Goal: Transaction & Acquisition: Purchase product/service

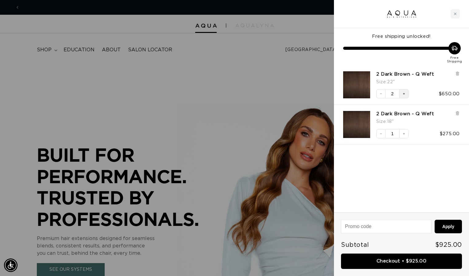
scroll to position [0, 425]
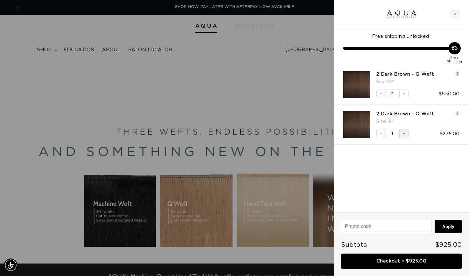
click at [404, 133] on icon "Increase quantity" at bounding box center [404, 134] width 4 height 4
click at [406, 96] on button "Increase quantity" at bounding box center [403, 93] width 9 height 9
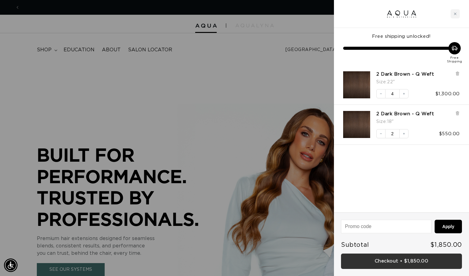
scroll to position [0, 425]
click at [401, 261] on link "Checkout • $1,850.00" at bounding box center [401, 261] width 121 height 16
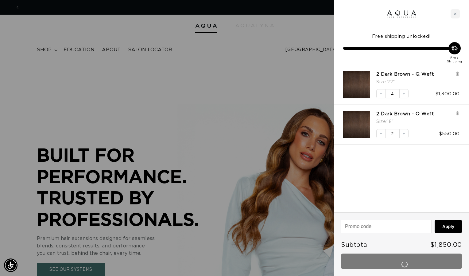
scroll to position [0, 851]
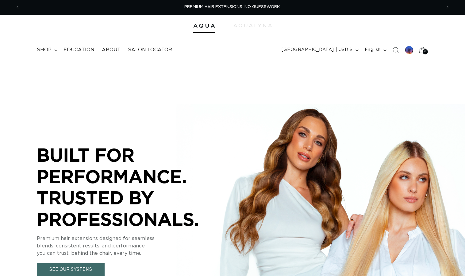
click at [423, 50] on icon at bounding box center [423, 50] width 14 height 14
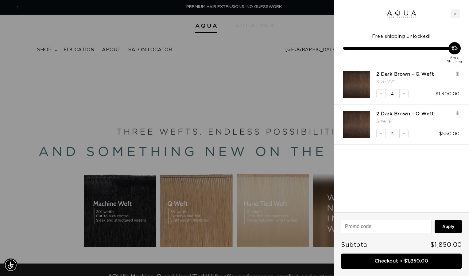
drag, startPoint x: 404, startPoint y: 94, endPoint x: 420, endPoint y: 78, distance: 22.4
click at [420, 78] on div "Size : 22"" at bounding box center [406, 81] width 61 height 9
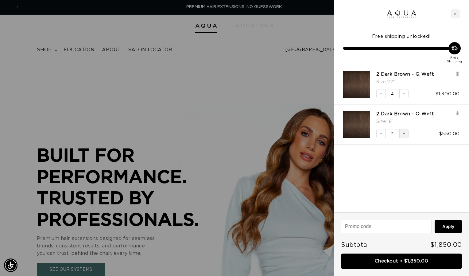
click at [404, 132] on icon "Increase quantity" at bounding box center [404, 134] width 4 height 4
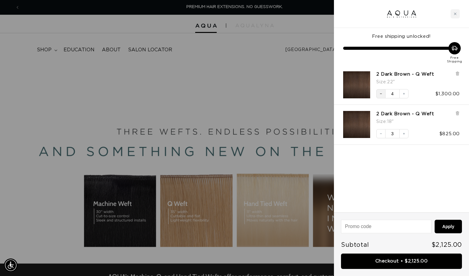
click at [380, 94] on icon "Decrease quantity" at bounding box center [381, 94] width 4 height 4
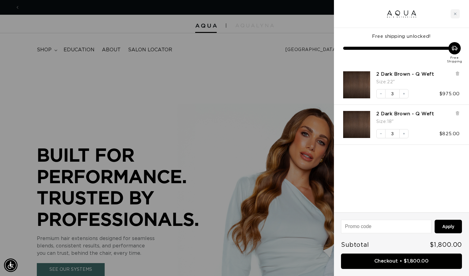
scroll to position [0, 851]
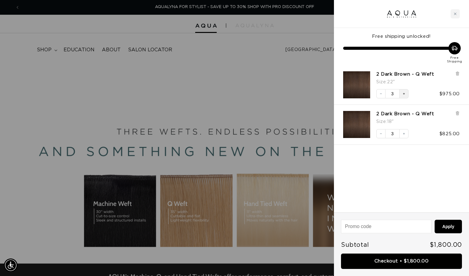
click at [404, 97] on button "Increase quantity" at bounding box center [403, 93] width 9 height 9
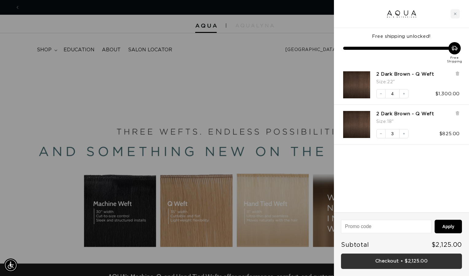
scroll to position [0, 425]
click at [409, 259] on link "Checkout • $2,125.00" at bounding box center [401, 261] width 121 height 16
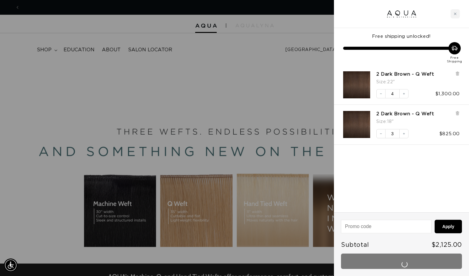
scroll to position [0, 0]
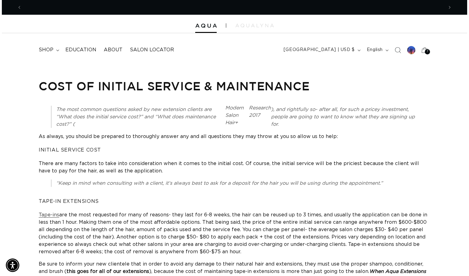
scroll to position [0, 843]
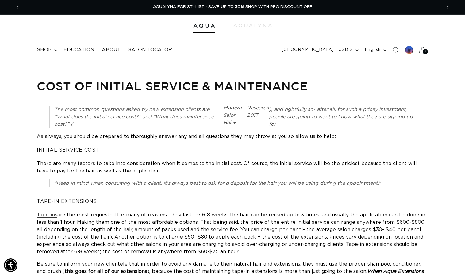
click at [425, 50] on span "7" at bounding box center [426, 51] width 2 height 5
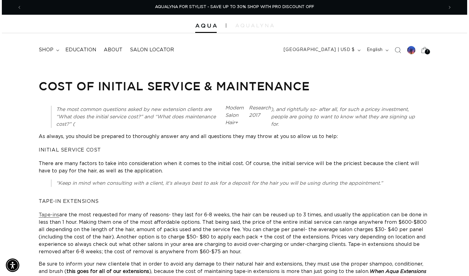
scroll to position [0, 851]
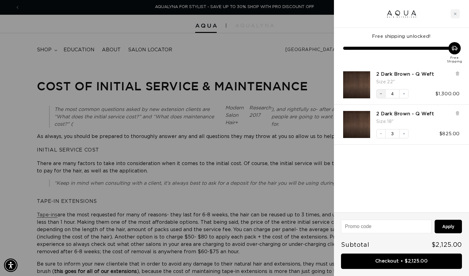
click at [383, 94] on button "Decrease quantity" at bounding box center [380, 93] width 9 height 9
click at [380, 132] on icon "Decrease quantity" at bounding box center [381, 134] width 4 height 4
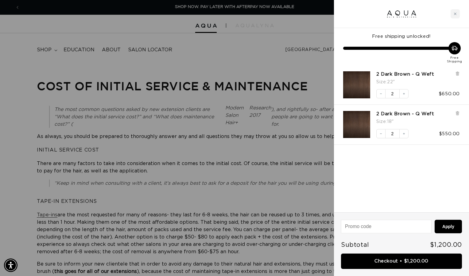
click at [380, 132] on icon "Decrease quantity" at bounding box center [381, 134] width 4 height 4
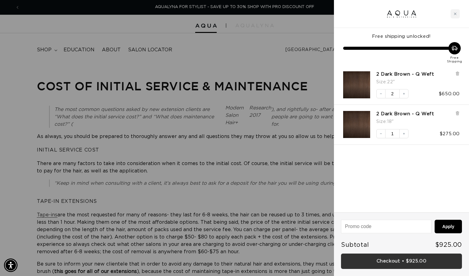
click at [395, 262] on link "Checkout • $925.00" at bounding box center [401, 261] width 121 height 16
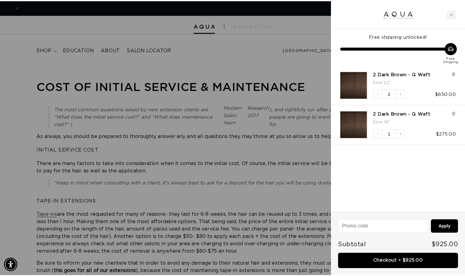
scroll to position [0, 0]
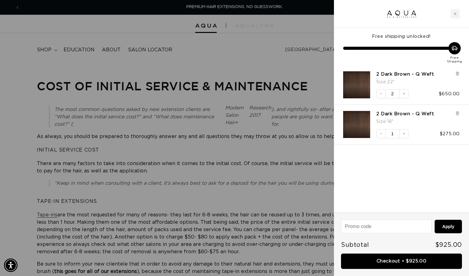
click at [275, 50] on div at bounding box center [234, 138] width 469 height 276
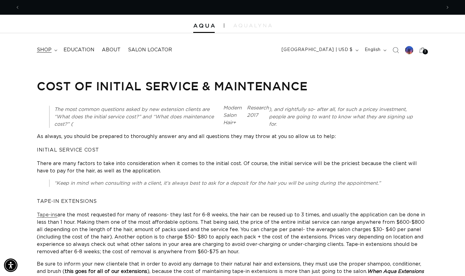
scroll to position [0, 422]
click at [48, 49] on span "shop" at bounding box center [44, 50] width 15 height 6
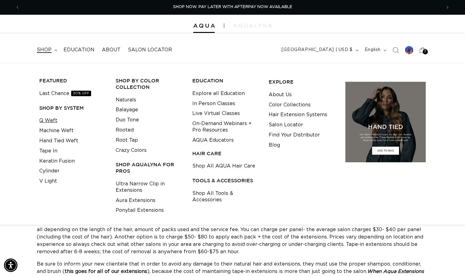
click at [53, 120] on link "Q Weft" at bounding box center [48, 120] width 18 height 10
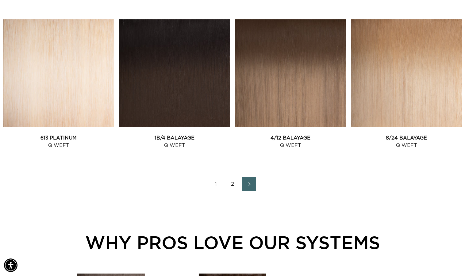
scroll to position [825, 0]
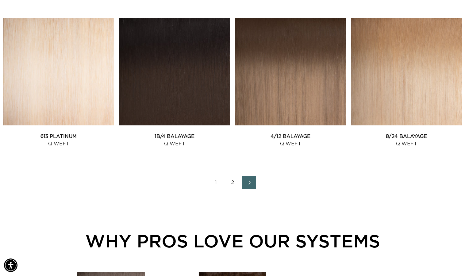
click at [235, 183] on link "2" at bounding box center [233, 183] width 14 height 14
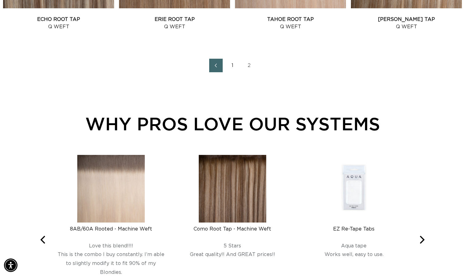
scroll to position [0, 843]
click at [232, 68] on link "1" at bounding box center [233, 66] width 14 height 14
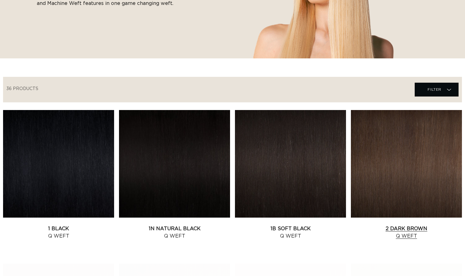
click at [411, 225] on link "2 Dark Brown Q Weft" at bounding box center [406, 232] width 111 height 15
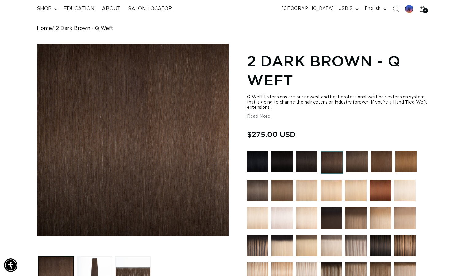
scroll to position [173, 0]
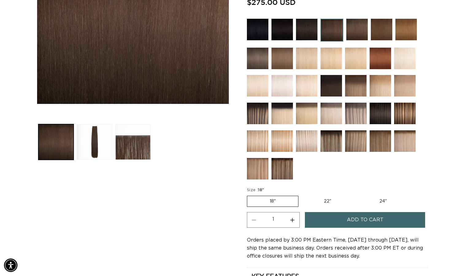
click at [330, 202] on label "22" Variant sold out or unavailable" at bounding box center [328, 201] width 52 height 10
click at [302, 195] on input "22" Variant sold out or unavailable" at bounding box center [302, 194] width 0 height 0
radio input "true"
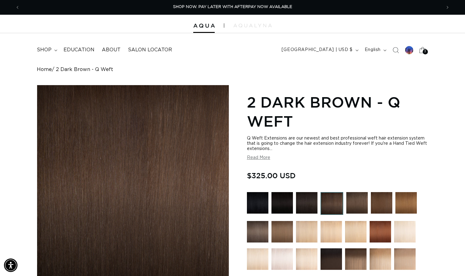
click at [421, 51] on icon at bounding box center [423, 50] width 14 height 14
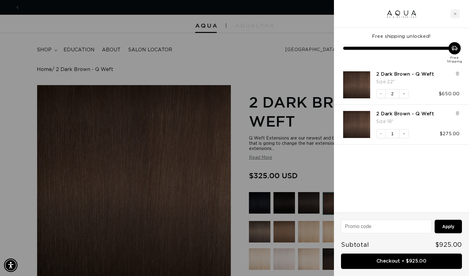
scroll to position [0, 851]
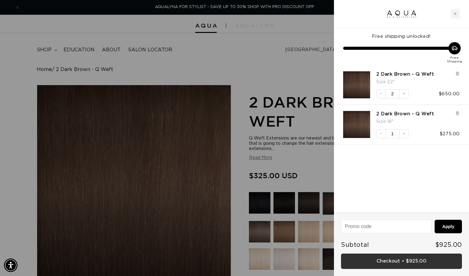
click at [408, 259] on link "Checkout • $925.00" at bounding box center [401, 261] width 121 height 16
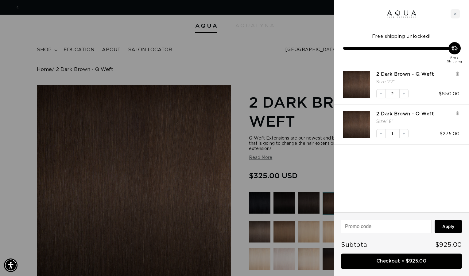
scroll to position [0, 0]
click at [455, 14] on icon "Close cart" at bounding box center [455, 14] width 2 height 2
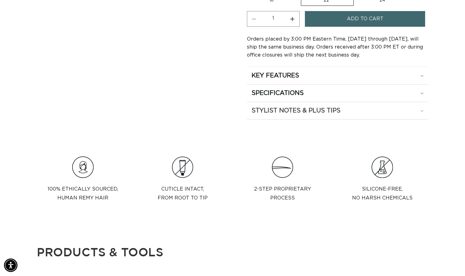
scroll to position [0, 843]
click at [337, 98] on summary "SPECIFICATIONS" at bounding box center [337, 92] width 181 height 17
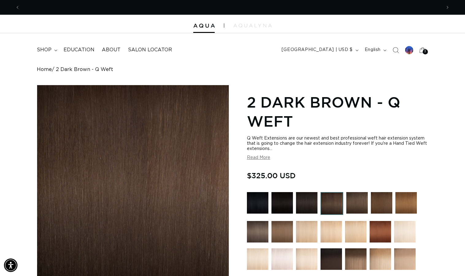
scroll to position [0, 422]
click at [412, 50] on div at bounding box center [409, 50] width 9 height 9
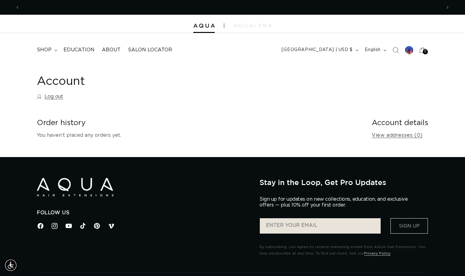
scroll to position [0, 422]
click at [56, 53] on summary "shop" at bounding box center [46, 50] width 27 height 14
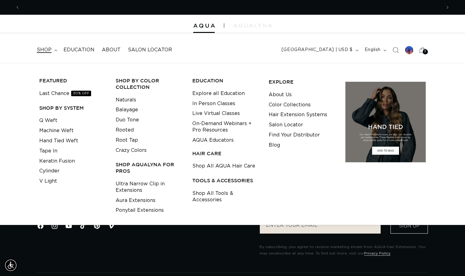
scroll to position [0, 843]
click at [149, 199] on link "Aura Extensions" at bounding box center [136, 200] width 40 height 10
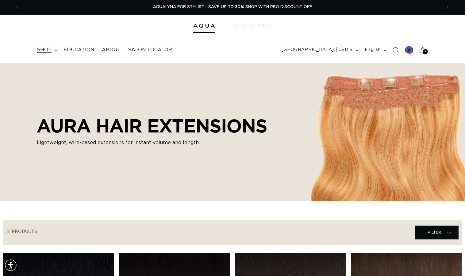
click at [51, 49] on span "shop" at bounding box center [44, 50] width 15 height 6
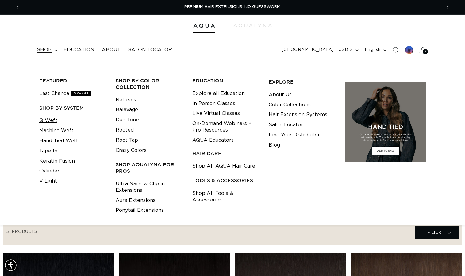
click at [51, 120] on link "Q Weft" at bounding box center [48, 120] width 18 height 10
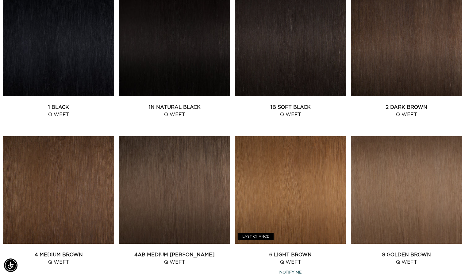
scroll to position [263, 0]
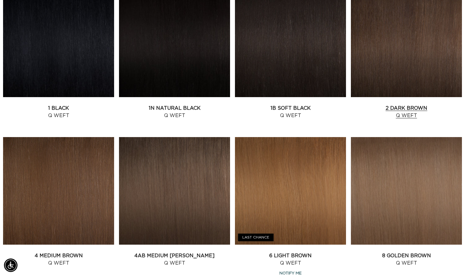
click at [395, 104] on link "2 Dark Brown Q Weft" at bounding box center [406, 111] width 111 height 15
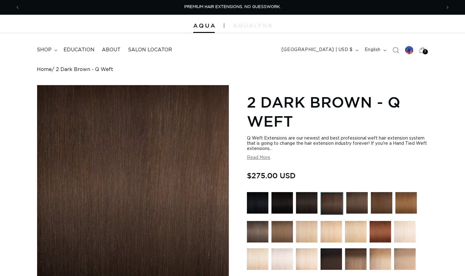
click at [260, 157] on button "Read More" at bounding box center [258, 157] width 23 height 5
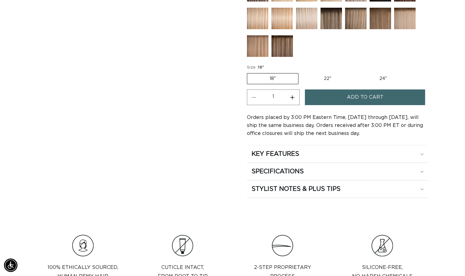
scroll to position [431, 0]
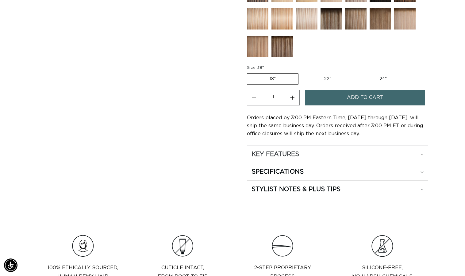
click at [423, 153] on icon at bounding box center [422, 154] width 3 height 2
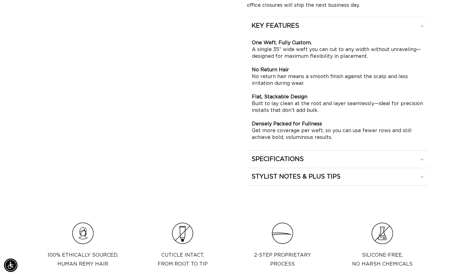
scroll to position [560, 0]
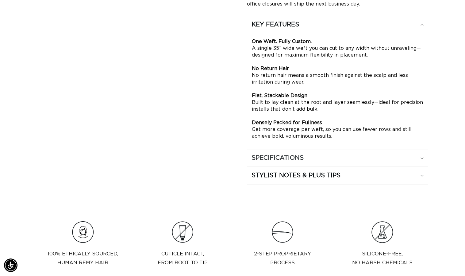
click at [420, 157] on div "SPECIFICATIONS" at bounding box center [338, 158] width 172 height 8
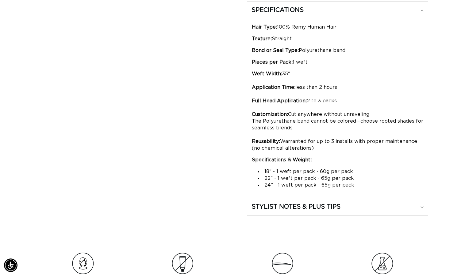
scroll to position [602, 0]
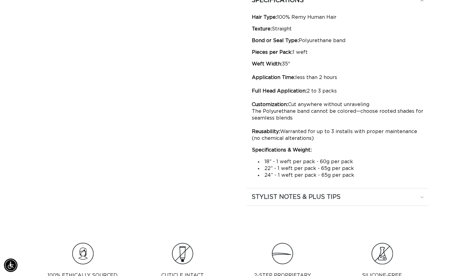
click at [422, 196] on div "STYLIST NOTES & PLUS TIPS" at bounding box center [338, 197] width 172 height 8
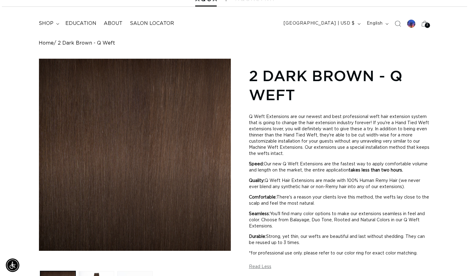
scroll to position [0, 0]
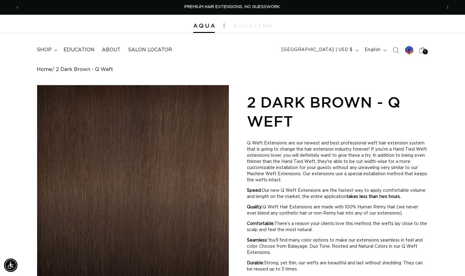
click at [426, 52] on span "3" at bounding box center [425, 51] width 2 height 5
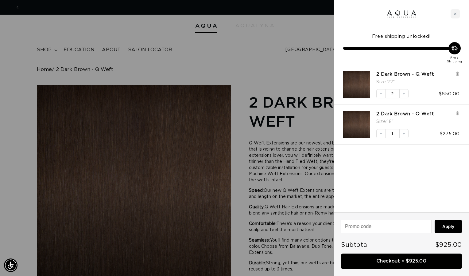
scroll to position [0, 425]
click at [272, 60] on div at bounding box center [234, 138] width 469 height 276
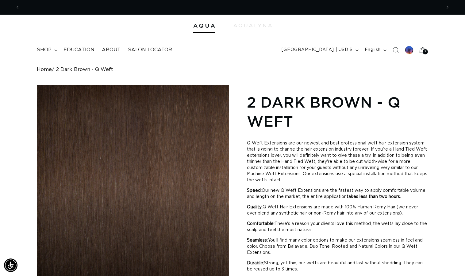
scroll to position [0, 0]
click at [54, 49] on icon at bounding box center [55, 50] width 3 height 2
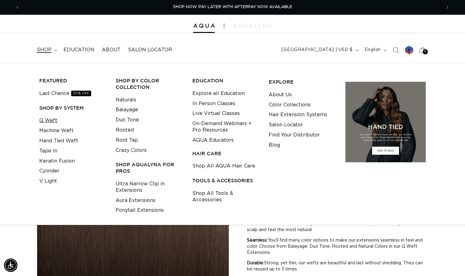
click at [52, 120] on link "Q Weft" at bounding box center [48, 120] width 18 height 10
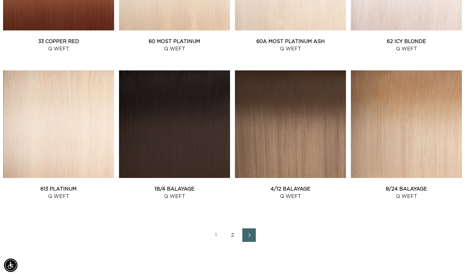
scroll to position [0, 843]
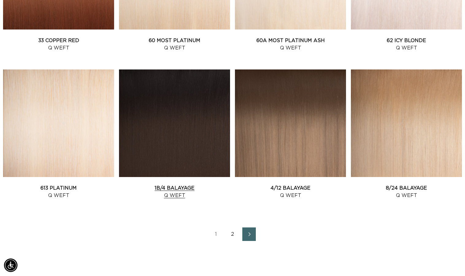
click at [192, 184] on link "1B/4 Balayage Q Weft" at bounding box center [174, 191] width 111 height 15
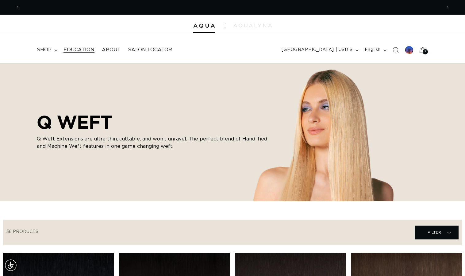
scroll to position [0, 0]
click at [412, 49] on div at bounding box center [409, 50] width 9 height 9
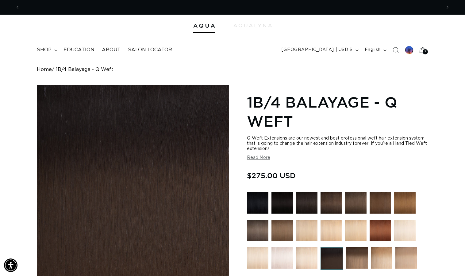
scroll to position [0, 422]
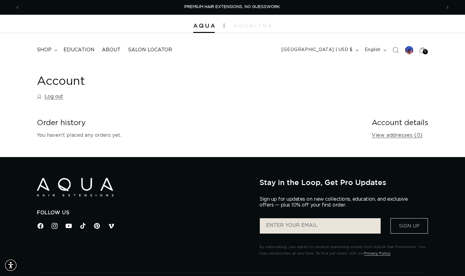
click at [205, 30] on div at bounding box center [232, 24] width 465 height 18
click at [50, 52] on span "shop" at bounding box center [44, 50] width 15 height 6
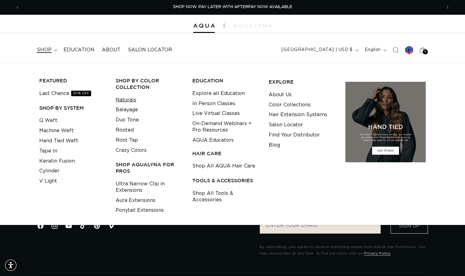
click at [120, 96] on link "Naturals" at bounding box center [126, 100] width 21 height 10
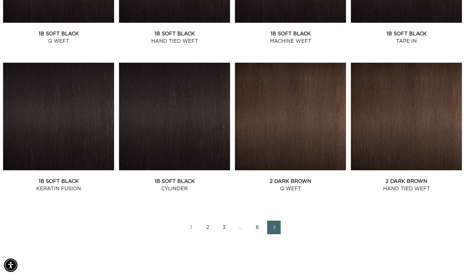
scroll to position [771, 0]
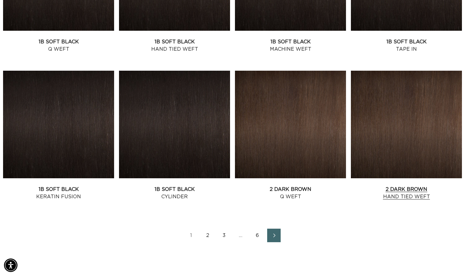
click at [390, 185] on link "2 Dark Brown Hand Tied Weft" at bounding box center [406, 192] width 111 height 15
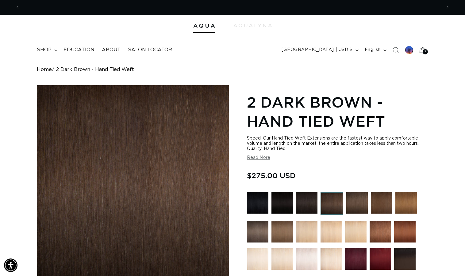
scroll to position [0, 422]
